Goal: Information Seeking & Learning: Learn about a topic

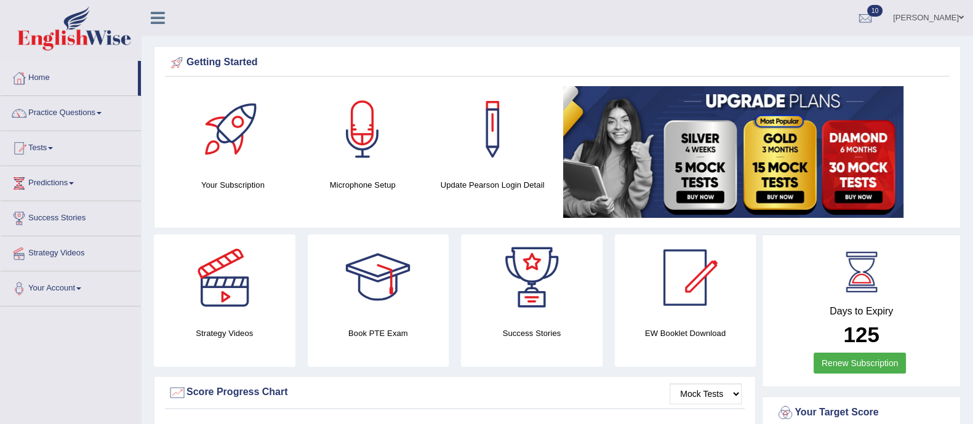
click at [82, 110] on link "Practice Questions" at bounding box center [71, 111] width 140 height 31
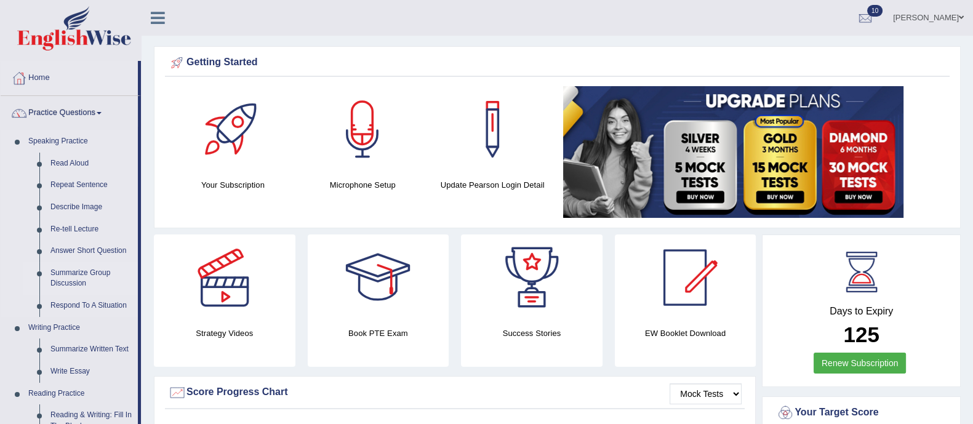
click at [74, 263] on link "Summarize Group Discussion" at bounding box center [91, 278] width 93 height 33
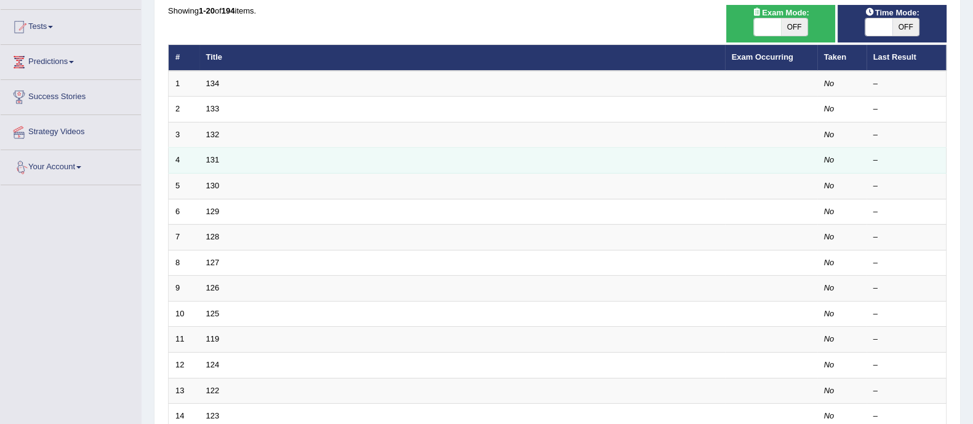
scroll to position [153, 0]
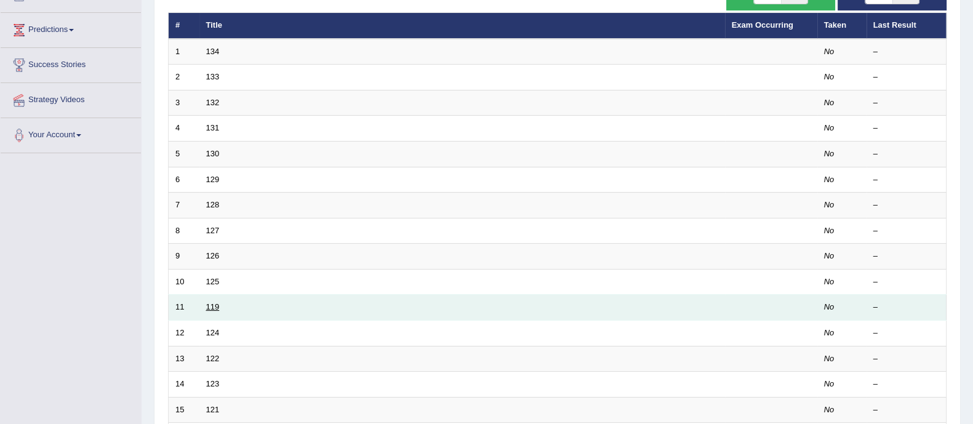
click at [212, 305] on link "119" at bounding box center [213, 306] width 14 height 9
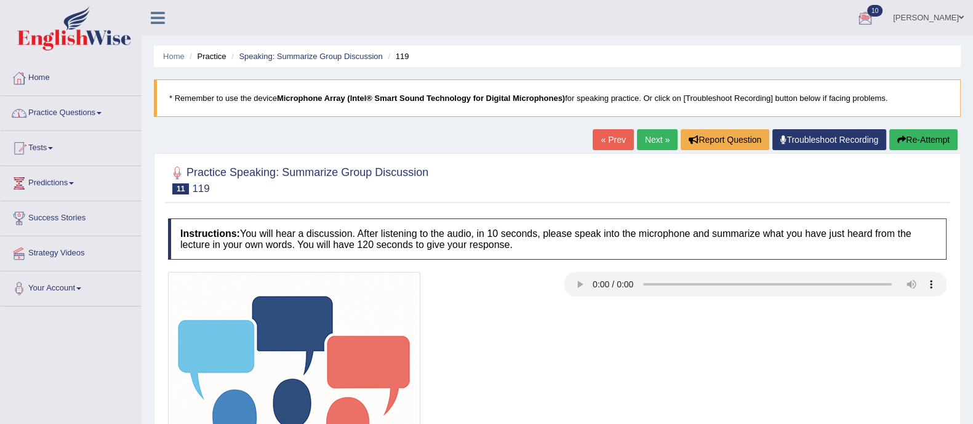
click at [55, 110] on link "Practice Questions" at bounding box center [71, 111] width 140 height 31
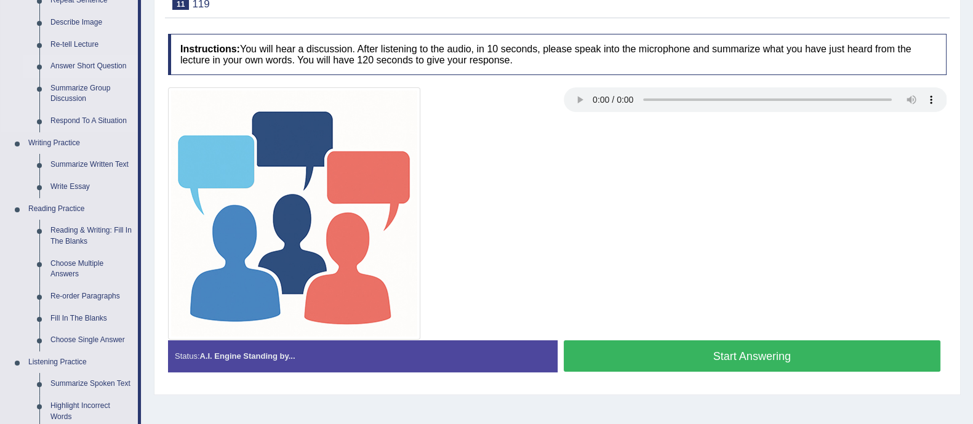
scroll to position [183, 0]
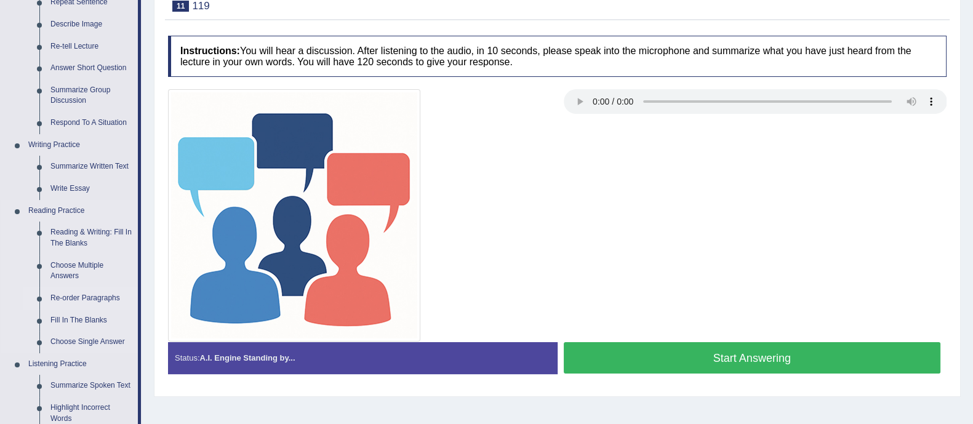
click at [74, 295] on link "Re-order Paragraphs" at bounding box center [91, 298] width 93 height 22
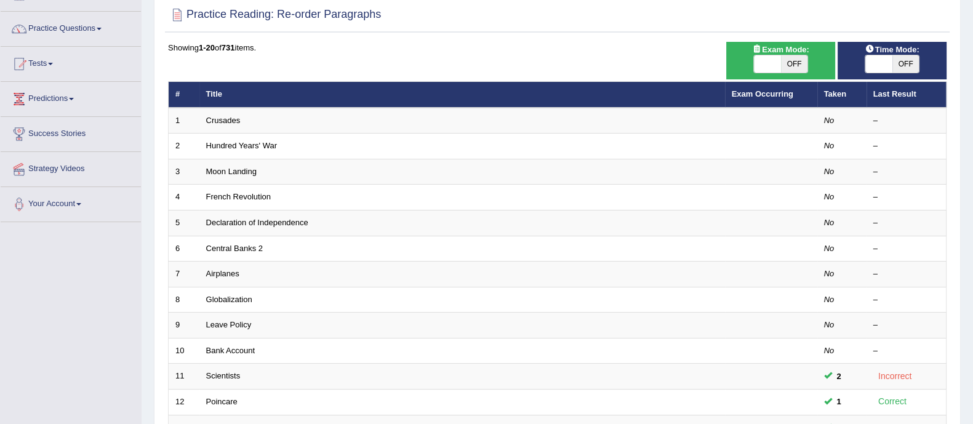
scroll to position [97, 0]
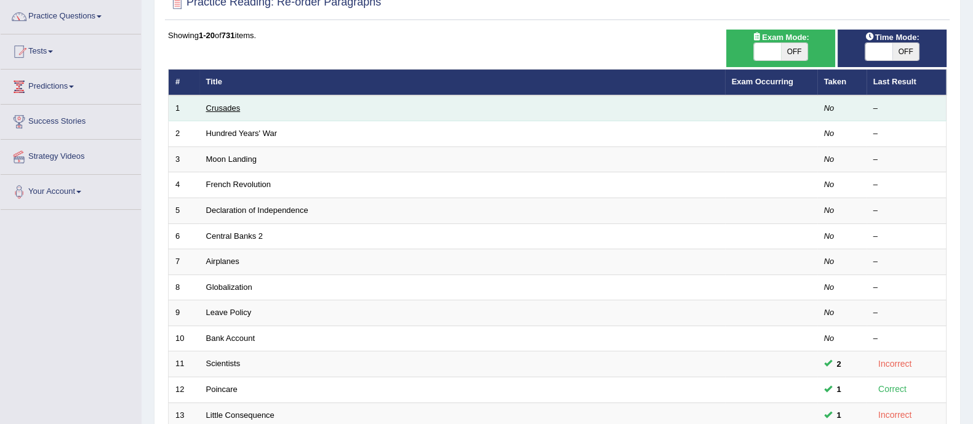
click at [225, 106] on link "Crusades" at bounding box center [223, 107] width 34 height 9
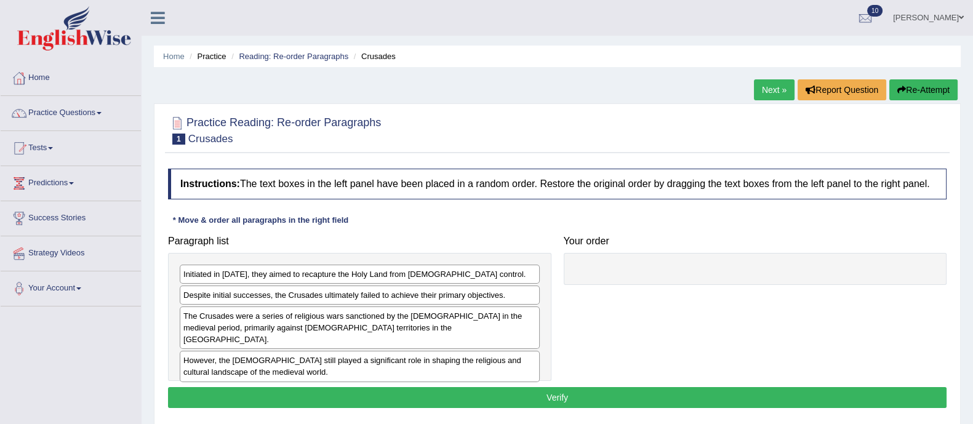
click at [765, 87] on link "Next »" at bounding box center [774, 89] width 41 height 21
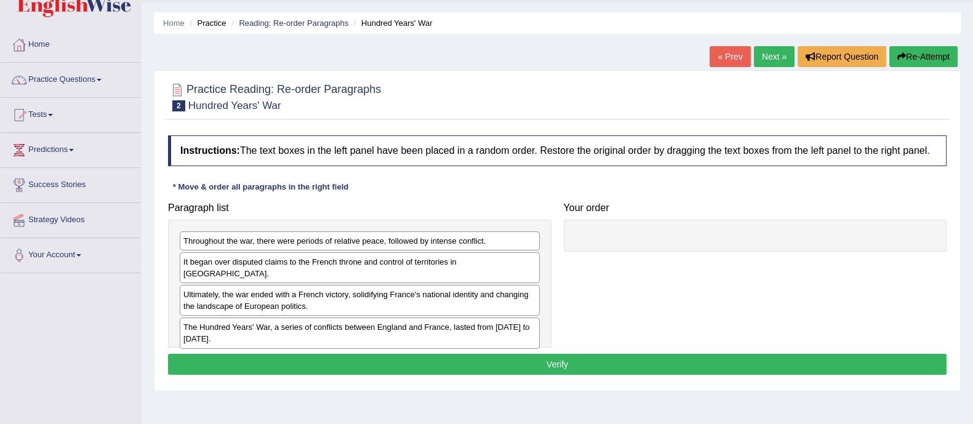
scroll to position [36, 0]
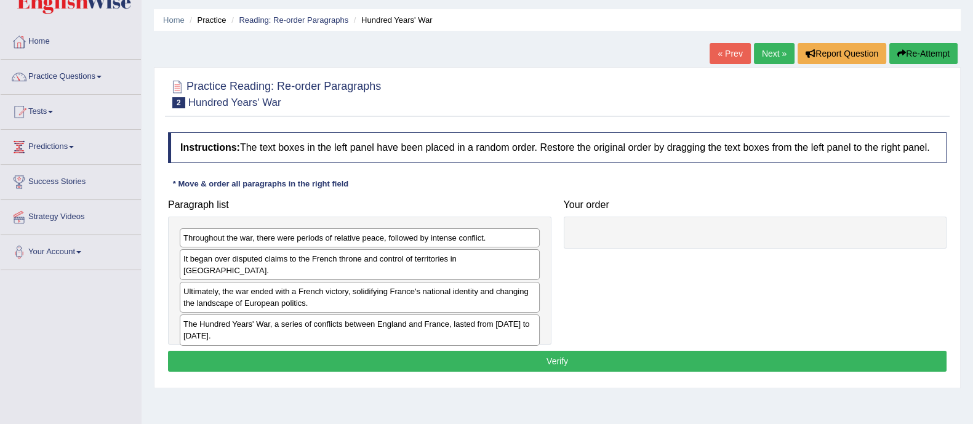
click at [41, 42] on link "Home" at bounding box center [71, 40] width 140 height 31
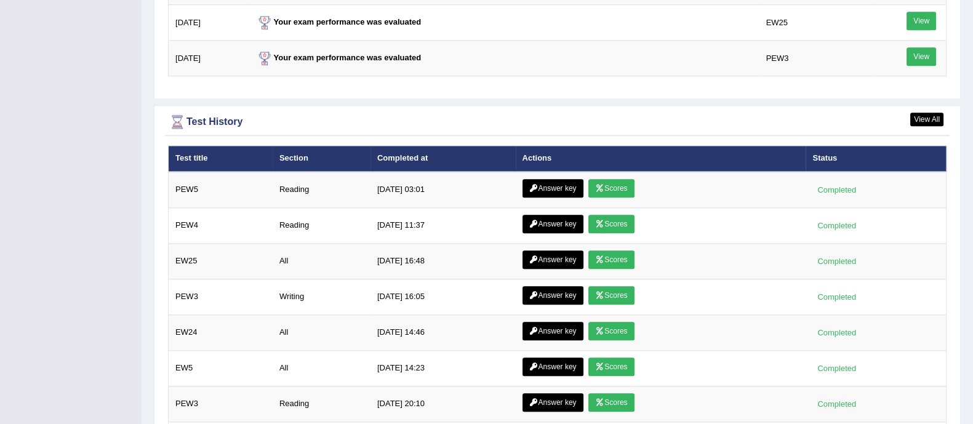
scroll to position [1618, 0]
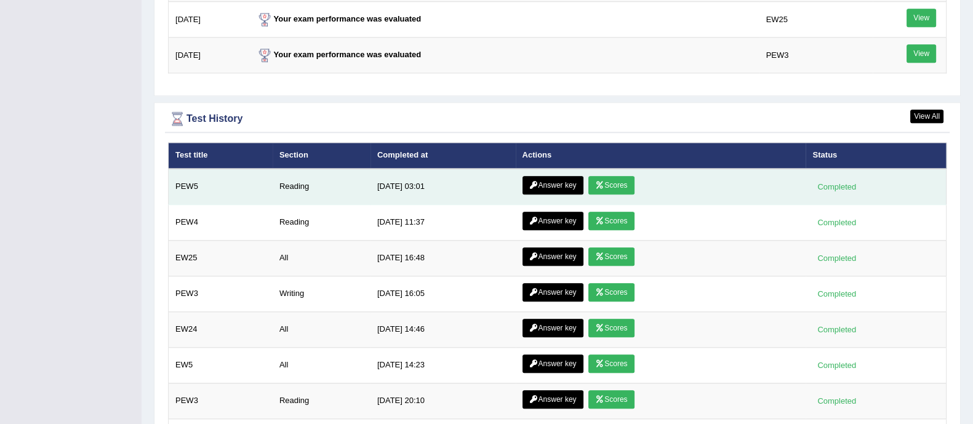
click at [557, 176] on link "Answer key" at bounding box center [552, 185] width 61 height 18
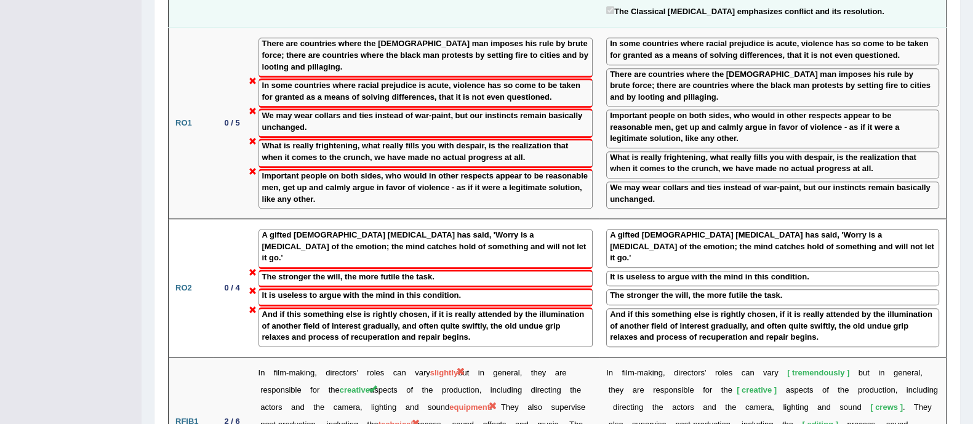
scroll to position [1236, 0]
